Goal: Find specific page/section: Find specific page/section

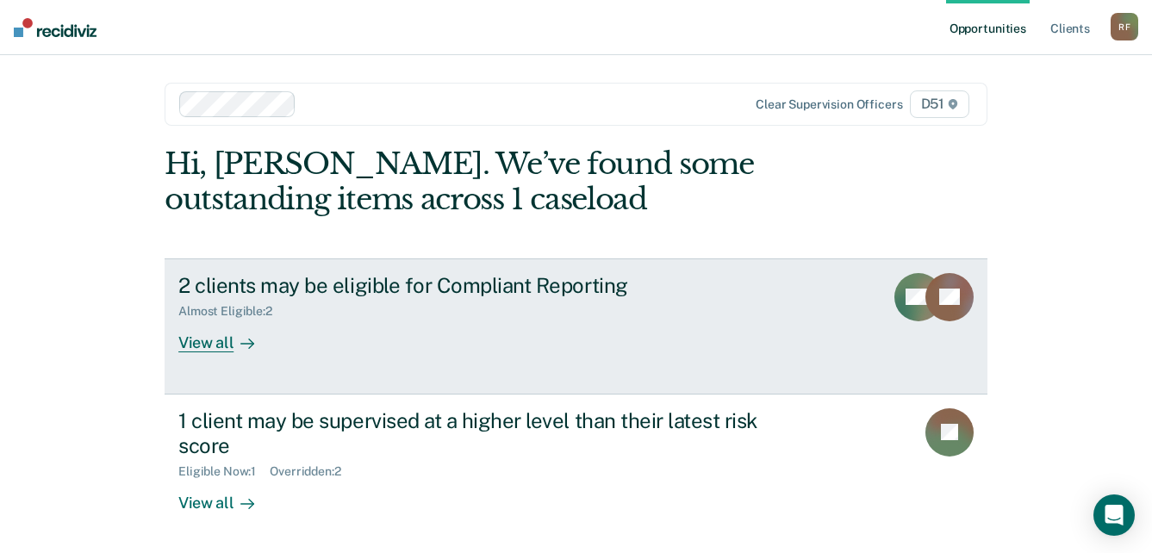
click at [211, 344] on div "View all" at bounding box center [226, 336] width 96 height 34
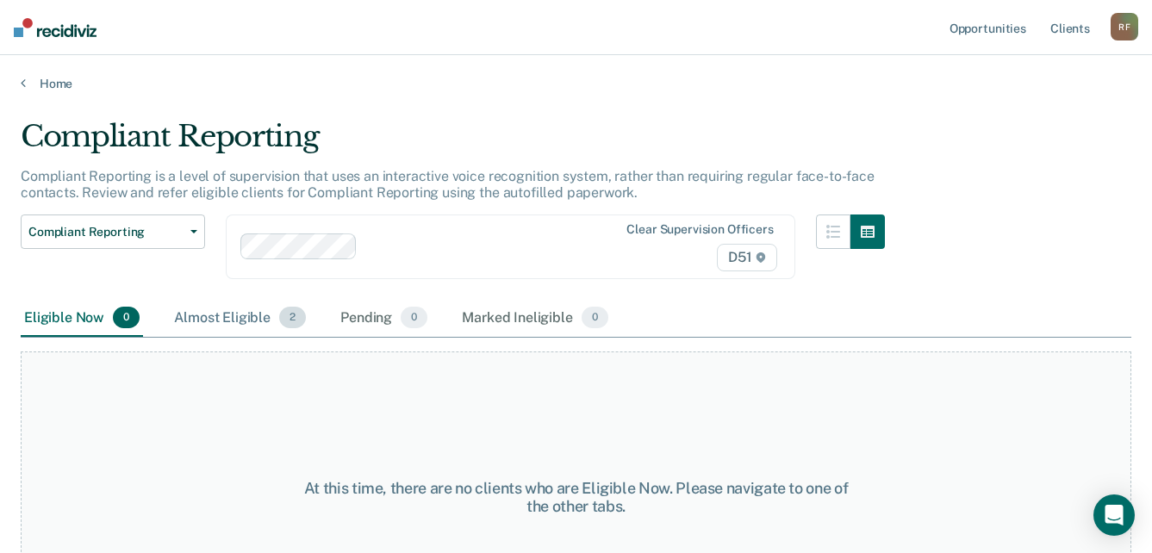
click at [245, 308] on div "Almost Eligible 2" at bounding box center [240, 319] width 139 height 38
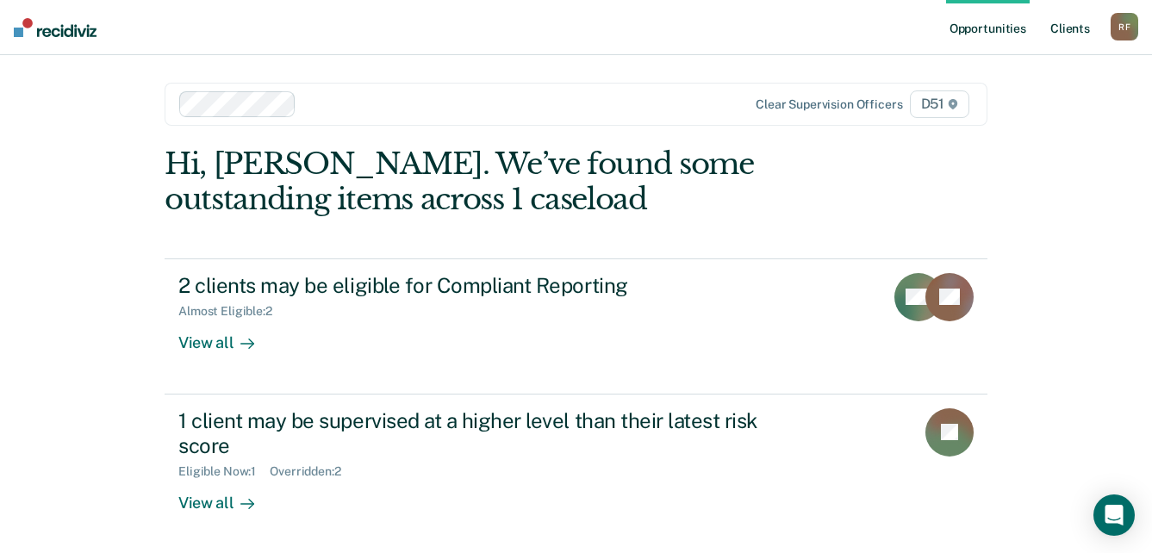
click at [1079, 30] on link "Client s" at bounding box center [1070, 27] width 47 height 55
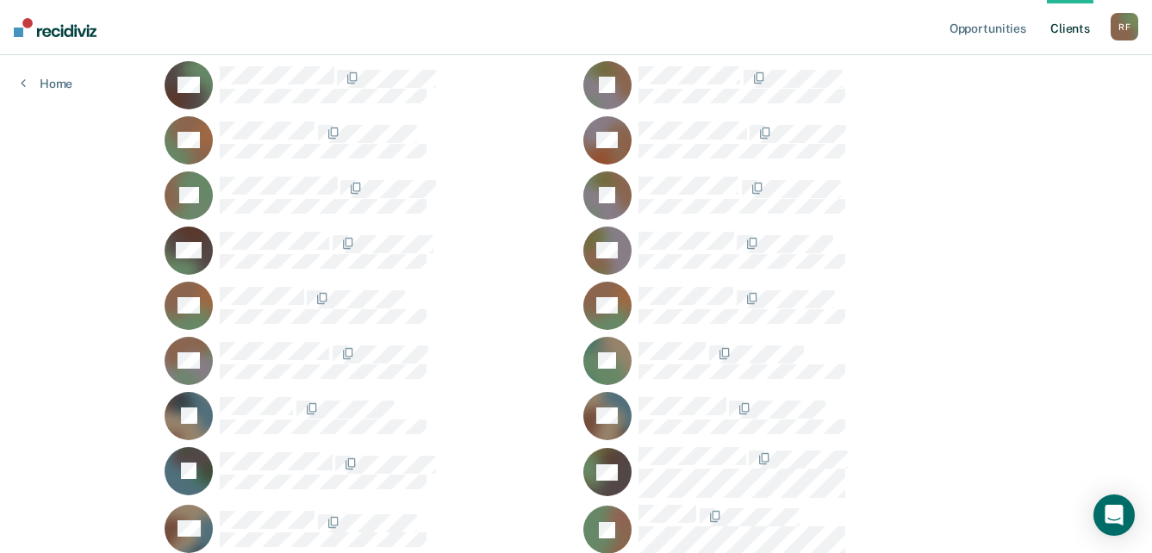
scroll to position [258, 0]
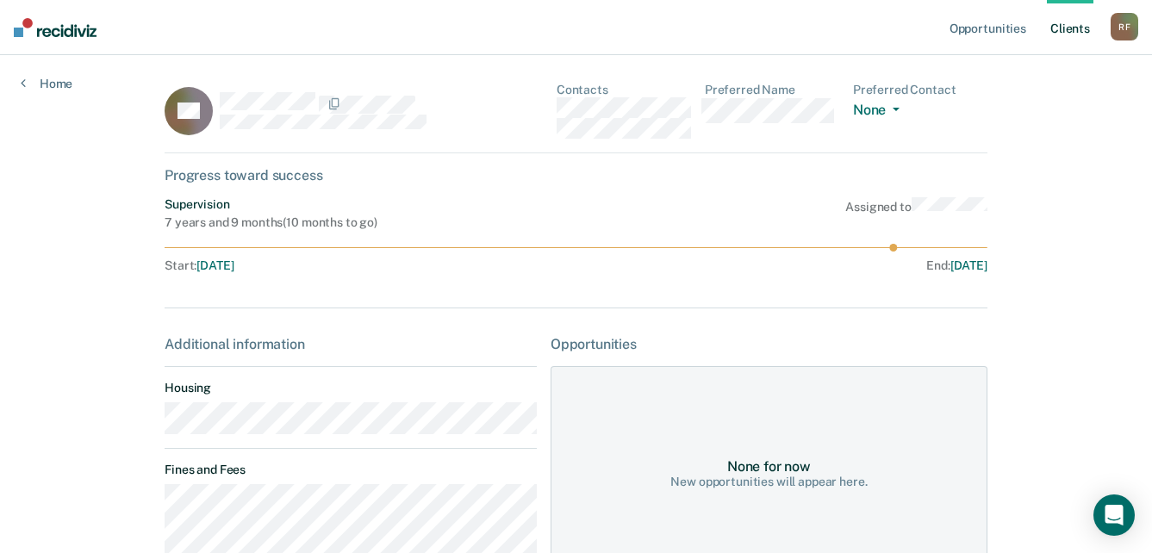
click at [157, 424] on main "RB Contacts Preferred Name Preferred Contact None Call Text Email None Progress…" at bounding box center [576, 538] width 864 height 966
click at [550, 107] on div "RB Contacts Preferred Name Preferred Contact None Call Text Email None" at bounding box center [576, 118] width 823 height 71
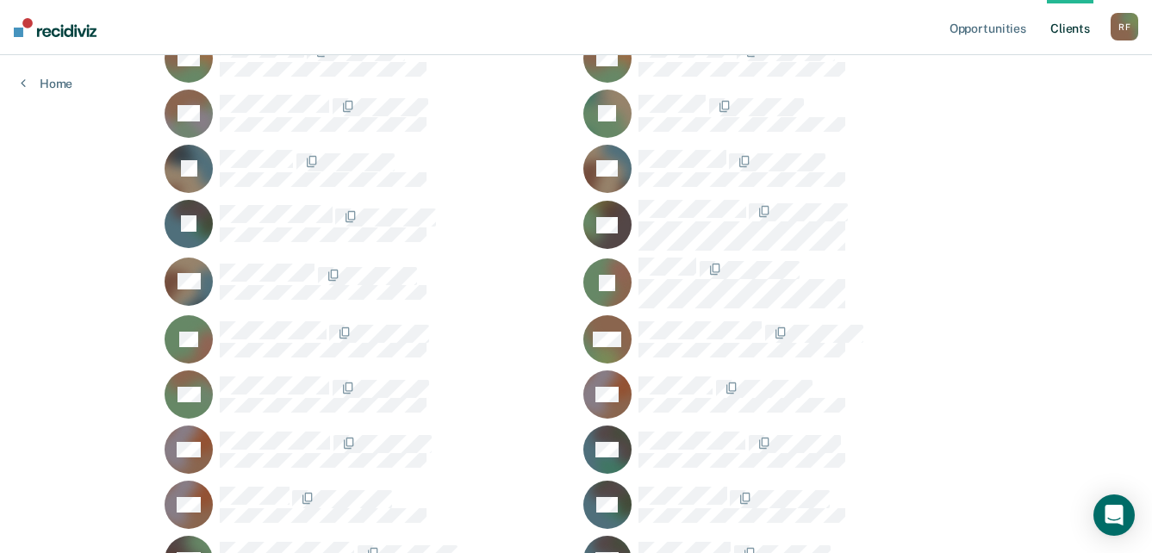
scroll to position [517, 0]
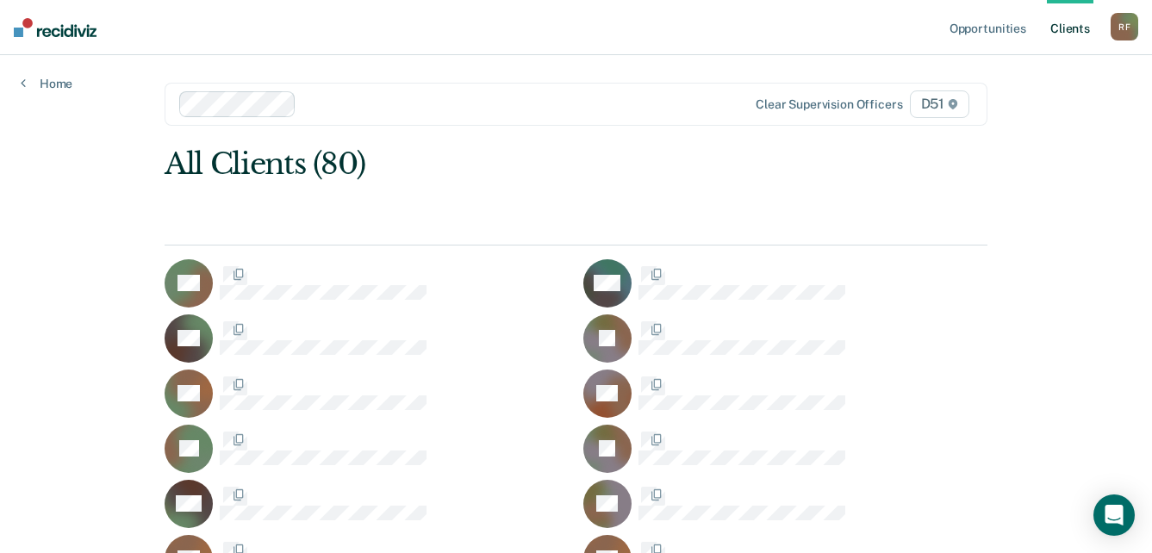
scroll to position [517, 0]
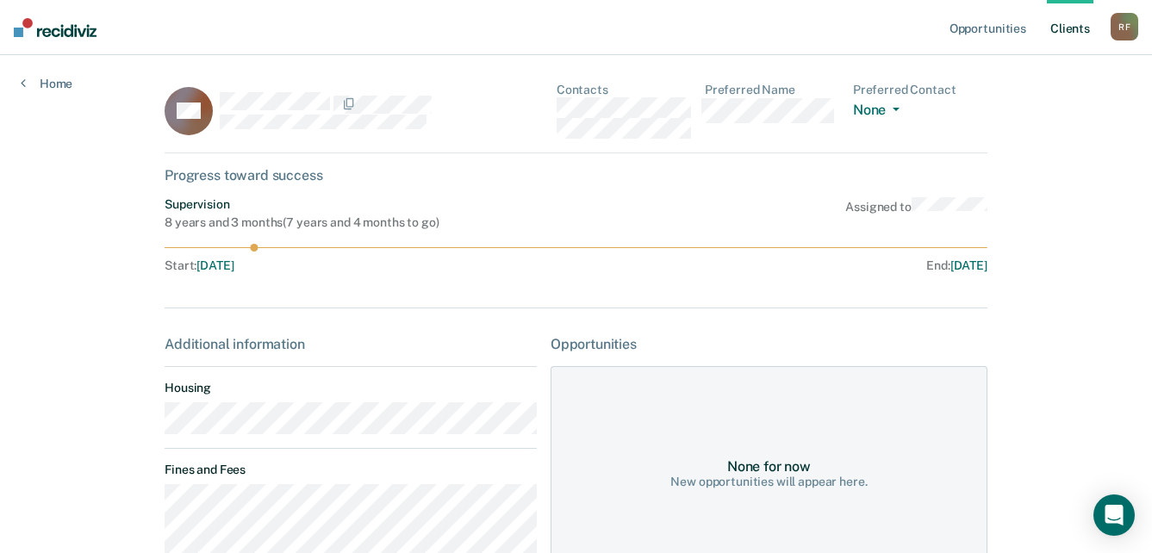
click at [153, 430] on main "AH Contacts Preferred Name Preferred Contact None Call Text Email None Progress…" at bounding box center [576, 418] width 864 height 726
click at [556, 113] on div "AH Contacts Preferred Name Preferred Contact None Call Text Email None" at bounding box center [576, 118] width 823 height 71
click at [534, 249] on icon at bounding box center [576, 248] width 823 height 8
click at [554, 107] on div "AH Contacts Preferred Name Preferred Contact None Call Text Email None" at bounding box center [576, 118] width 823 height 71
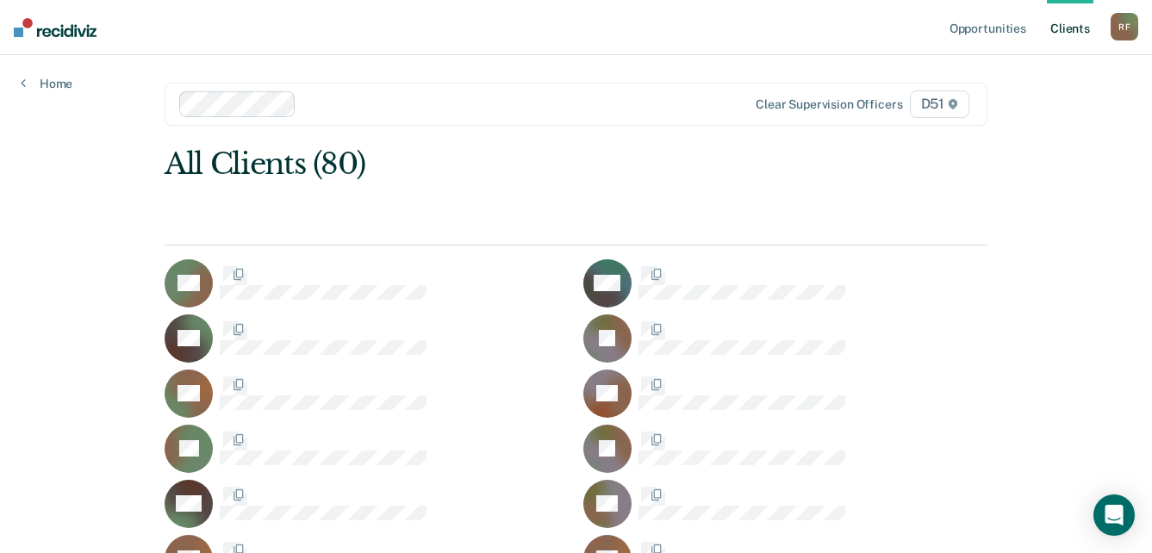
scroll to position [517, 0]
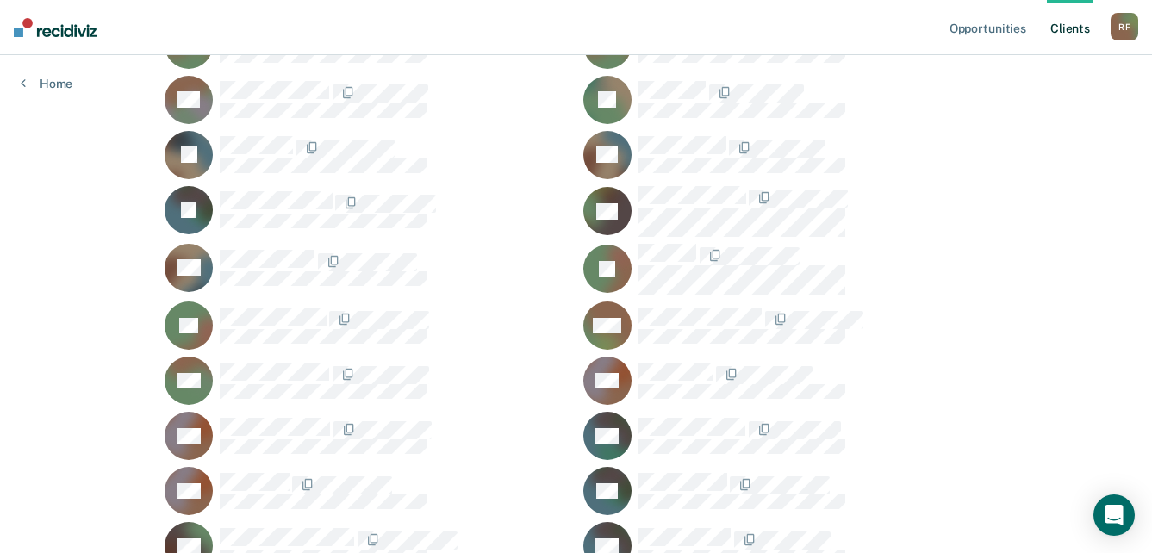
click at [1121, 29] on div "R F" at bounding box center [1124, 27] width 28 height 28
click at [1036, 116] on link "Log Out" at bounding box center [1055, 113] width 139 height 15
